Goal: Communication & Community: Answer question/provide support

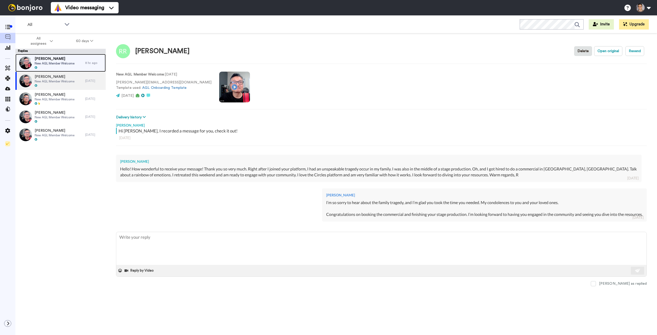
click at [62, 65] on span "New AGL Member Welcome" at bounding box center [55, 63] width 40 height 4
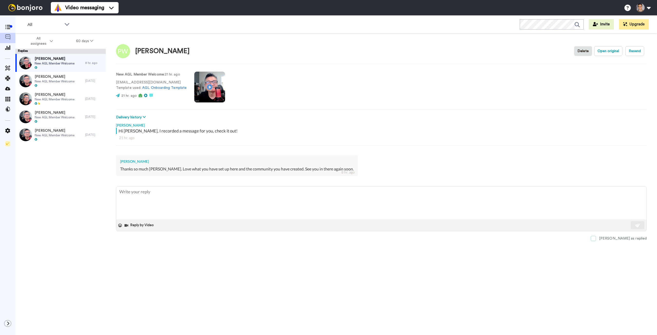
click at [596, 237] on span at bounding box center [592, 238] width 5 height 5
type textarea "x"
click at [9, 26] on icon at bounding box center [7, 27] width 5 height 4
